Goal: Check status

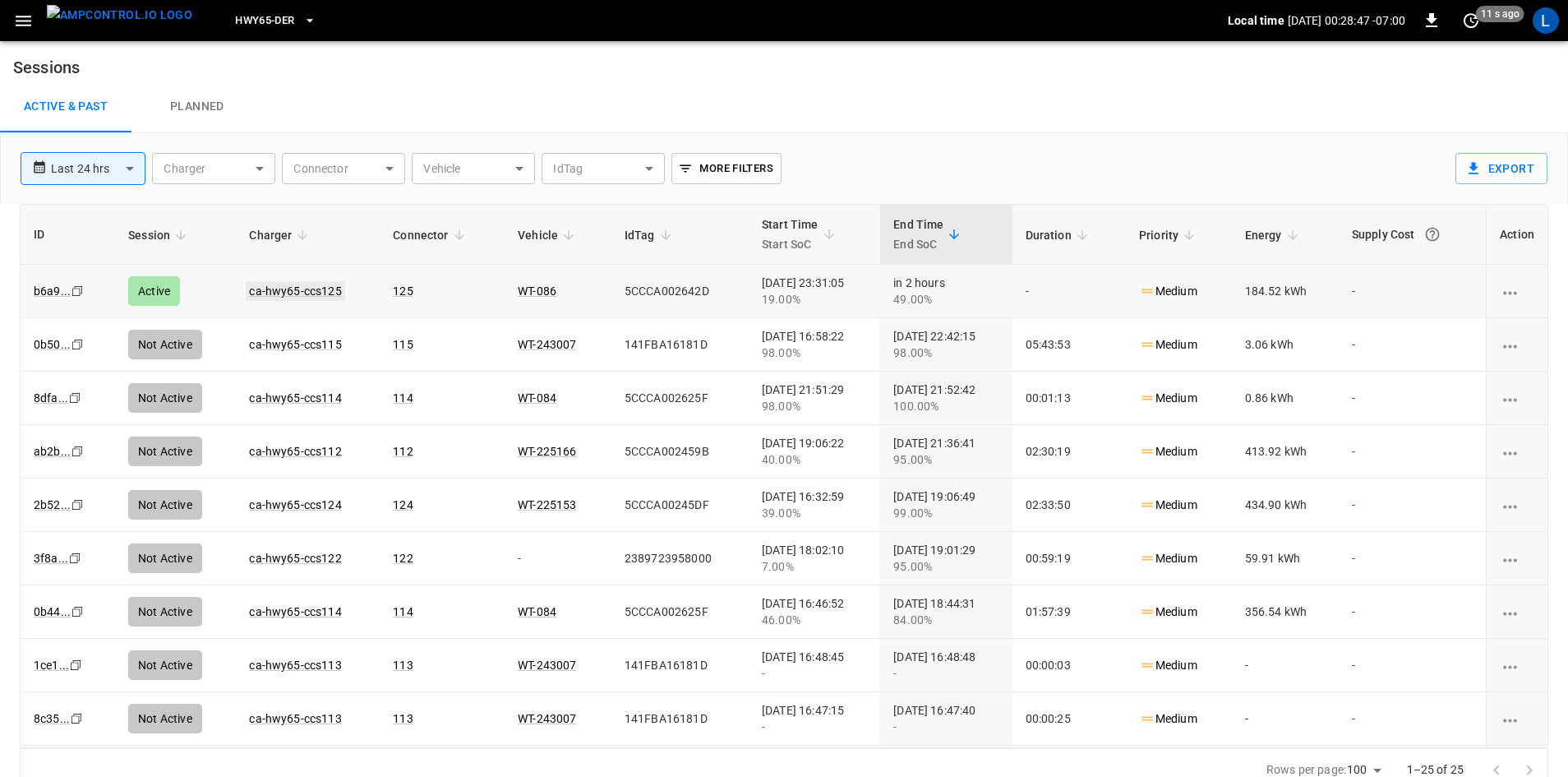
click at [299, 287] on link "ca-hwy65-ccs125" at bounding box center [295, 291] width 99 height 20
click at [313, 291] on link "ca-hwy65-ccs125" at bounding box center [295, 291] width 99 height 20
click at [309, 291] on link "ca-hwy65-ccs125" at bounding box center [295, 291] width 99 height 20
